Goal: Complete application form: Complete application form

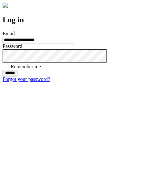
type input "**********"
click at [17, 76] on input "******" at bounding box center [10, 73] width 15 height 6
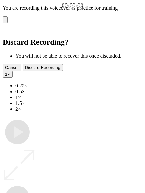
type input "**********"
